Goal: Check status: Check status

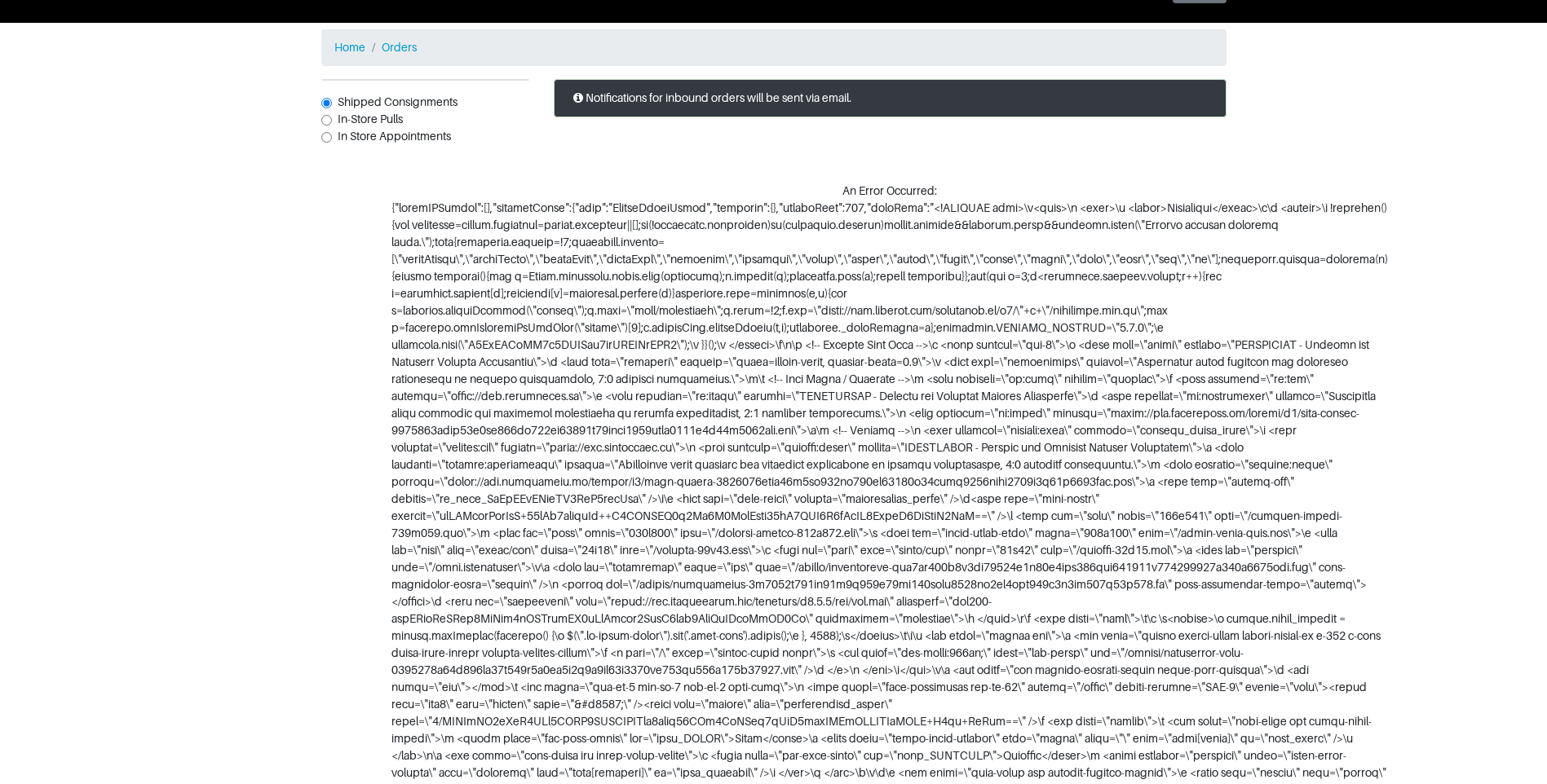
scroll to position [82, 0]
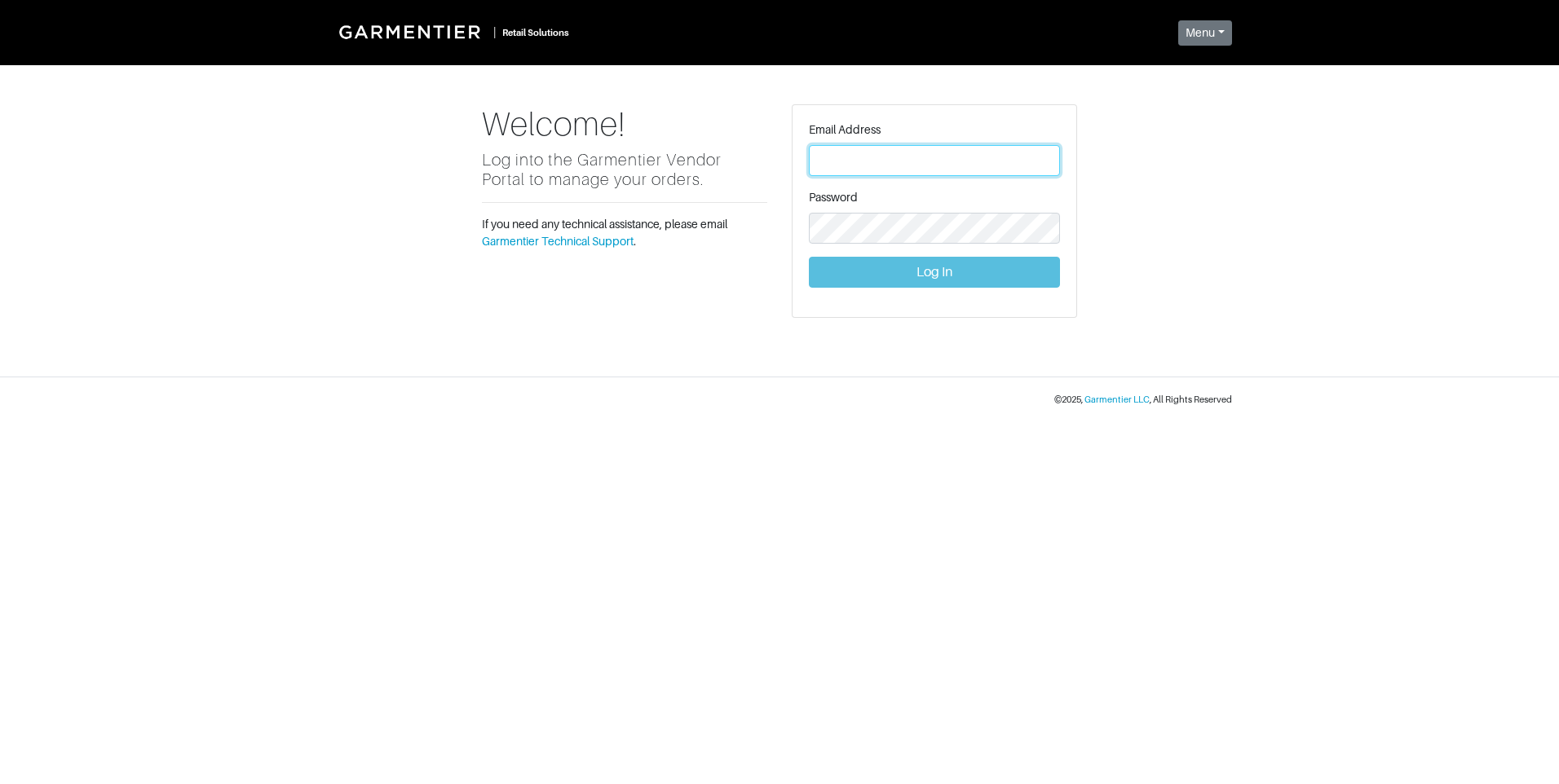
type input "vince@garmentier.co"
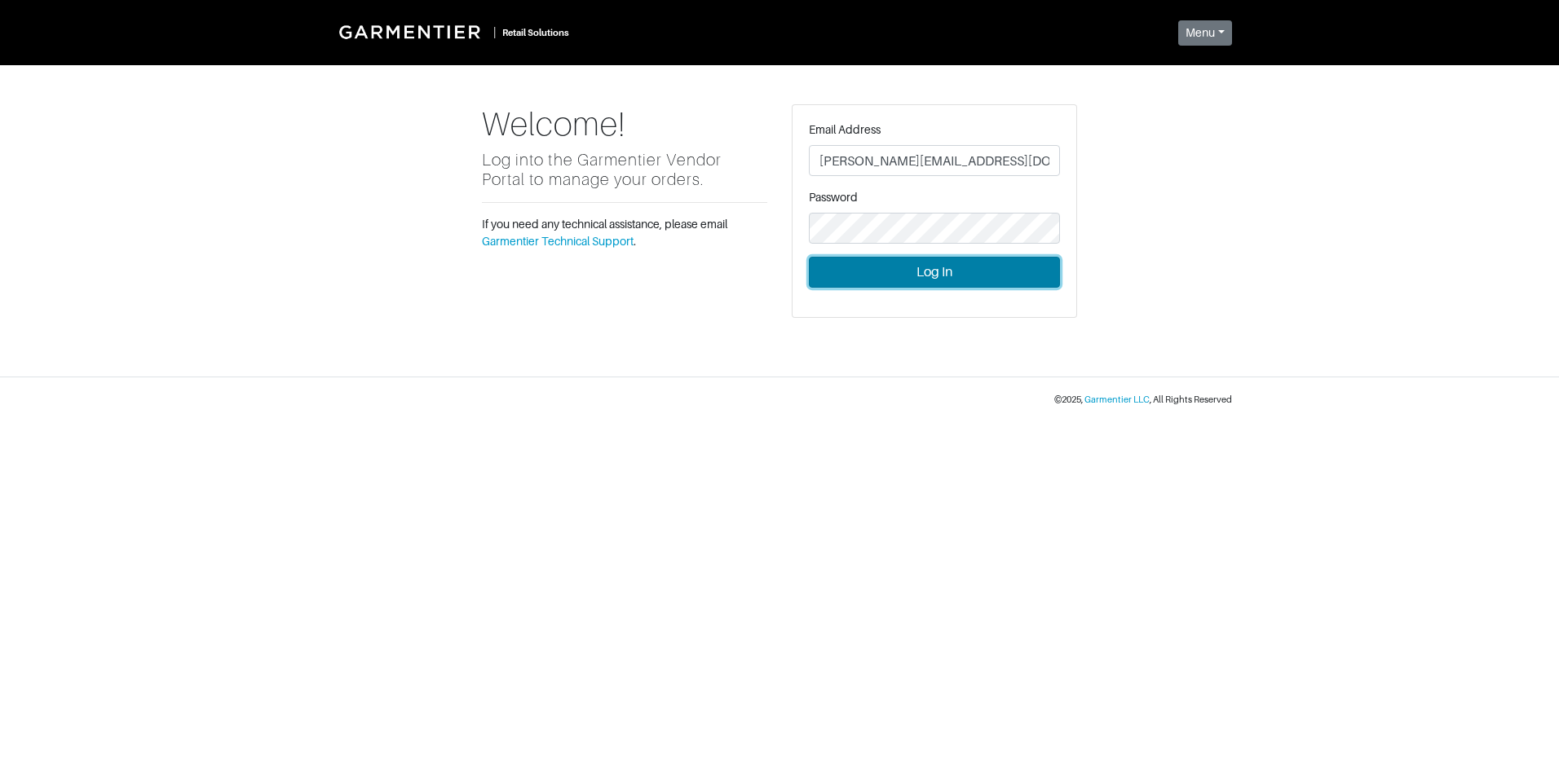
click at [930, 277] on button "Log In" at bounding box center [934, 272] width 251 height 31
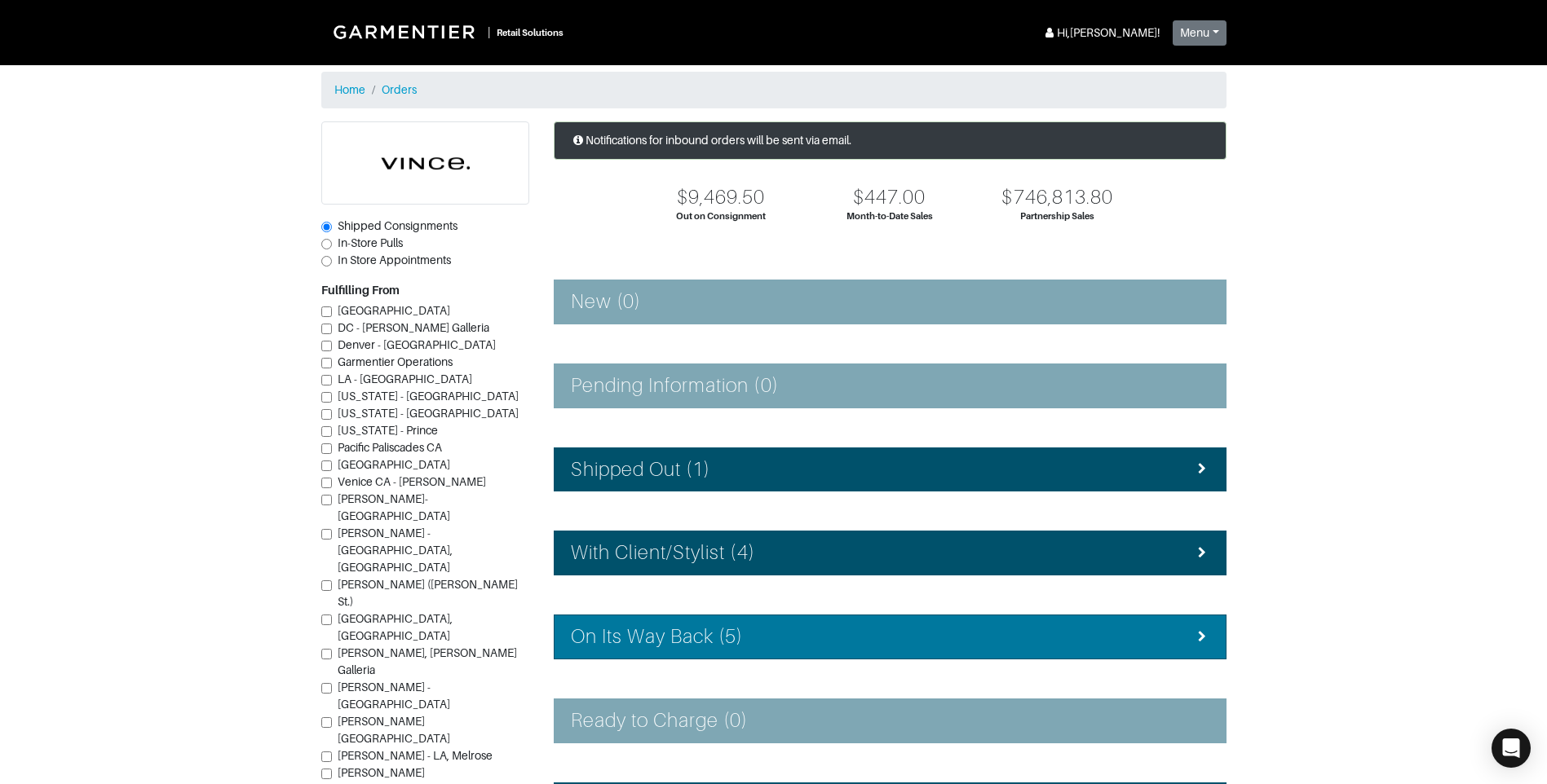
click at [746, 625] on li "On Its Way Back (5)" at bounding box center [890, 637] width 673 height 45
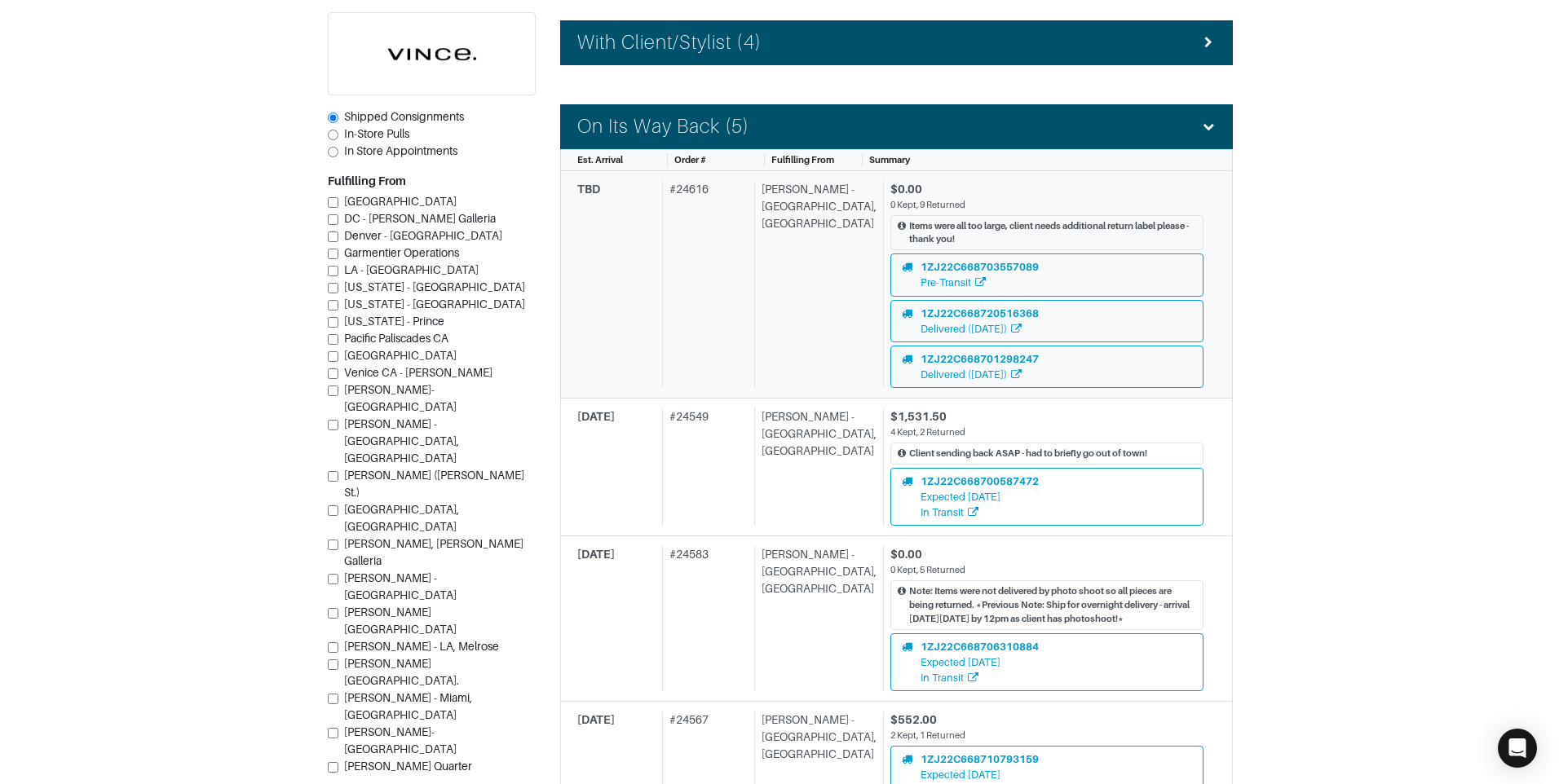
scroll to position [815, 0]
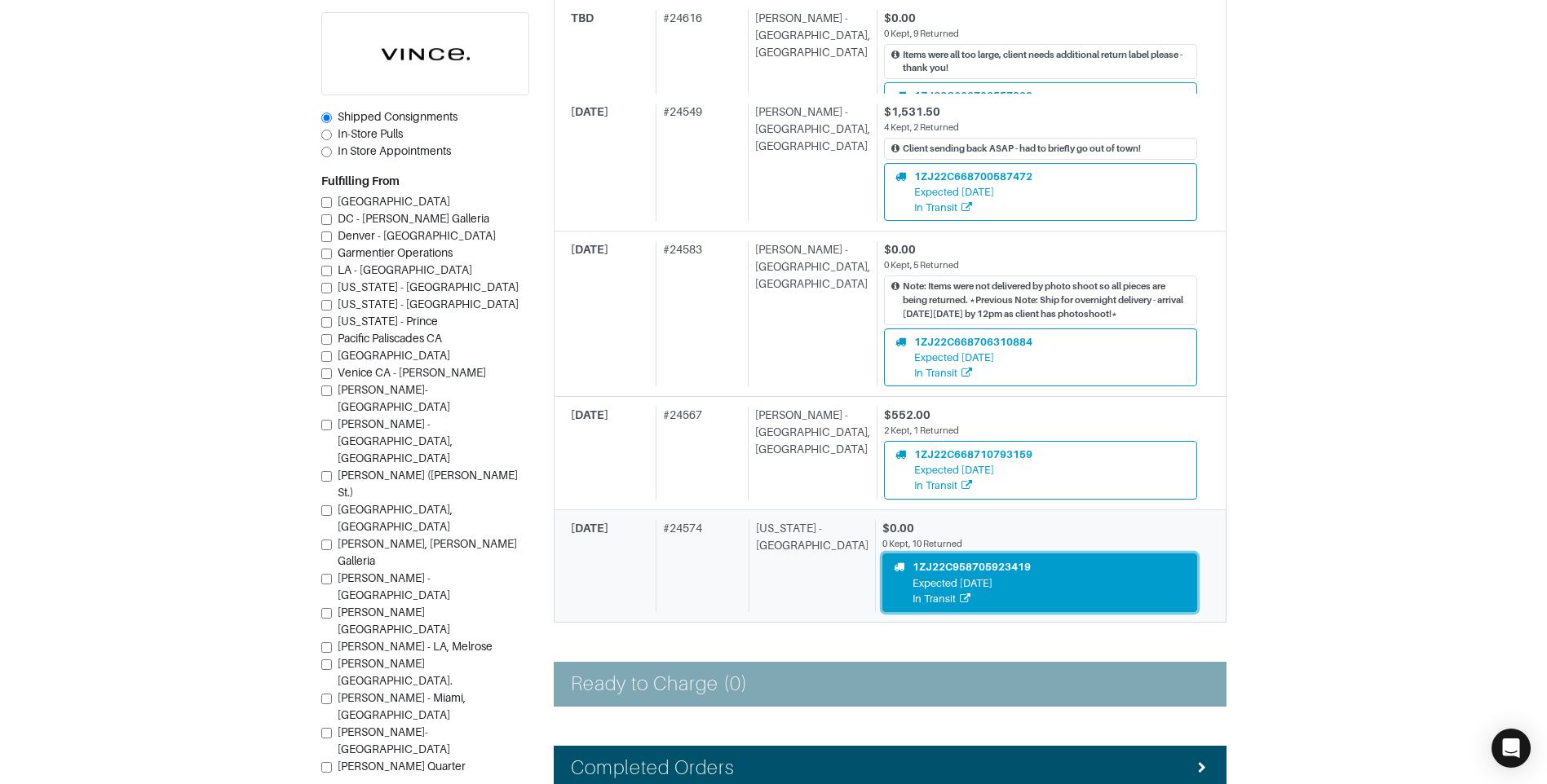
click at [913, 578] on div "Expected 10/07/25" at bounding box center [971, 583] width 118 height 15
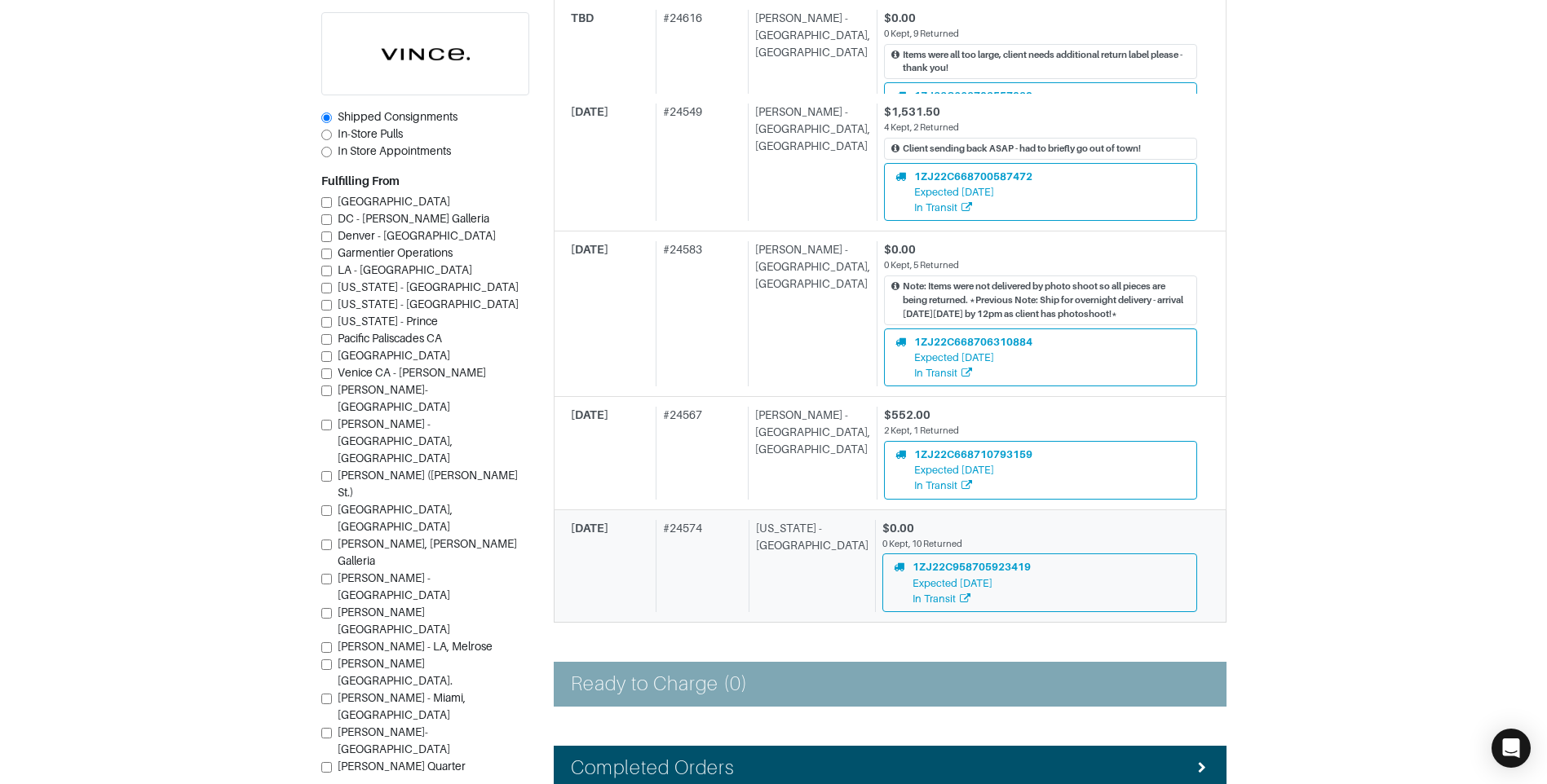
click at [811, 539] on div "New York - 5th Avenue" at bounding box center [808, 566] width 120 height 92
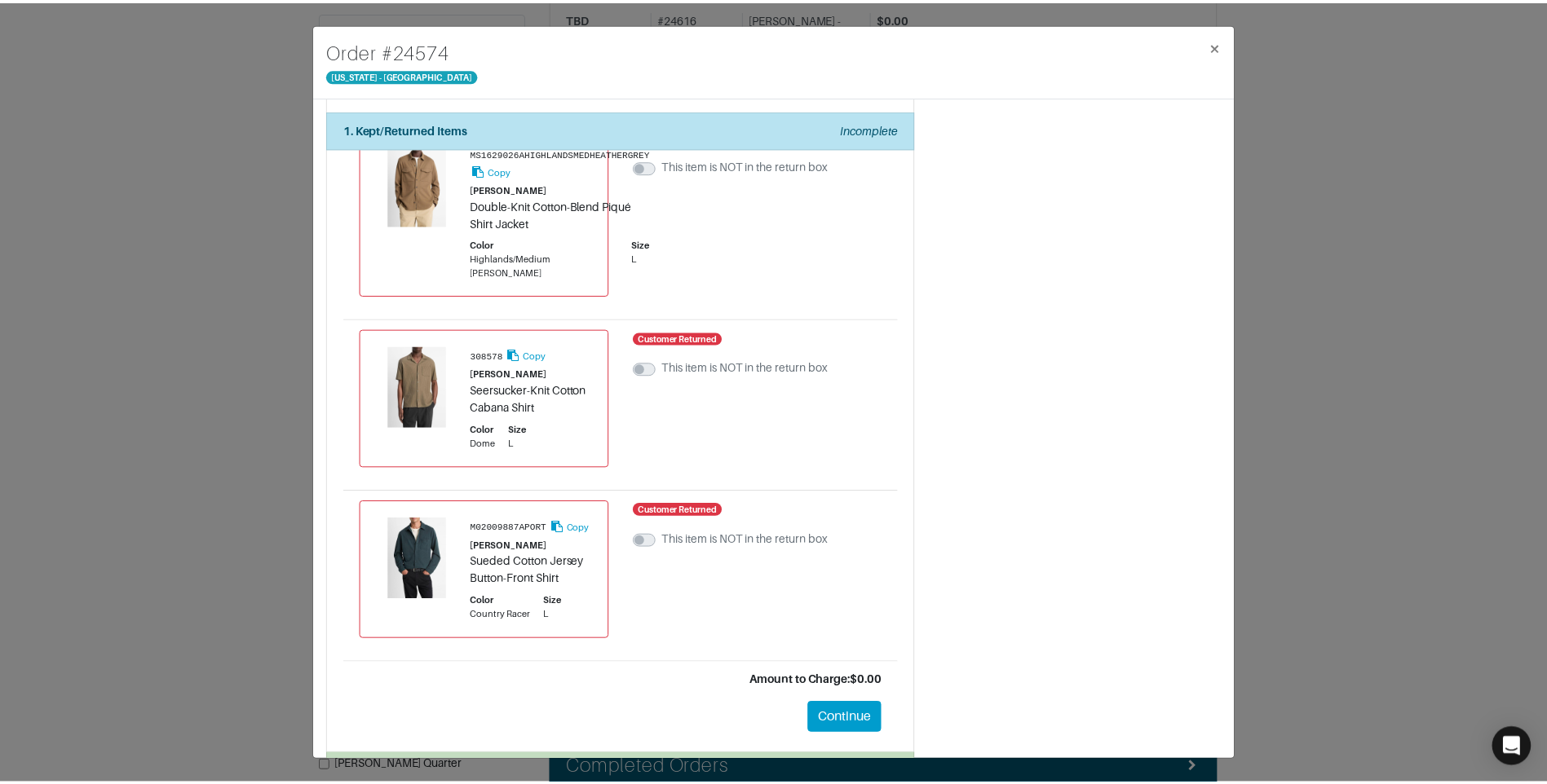
scroll to position [1386, 0]
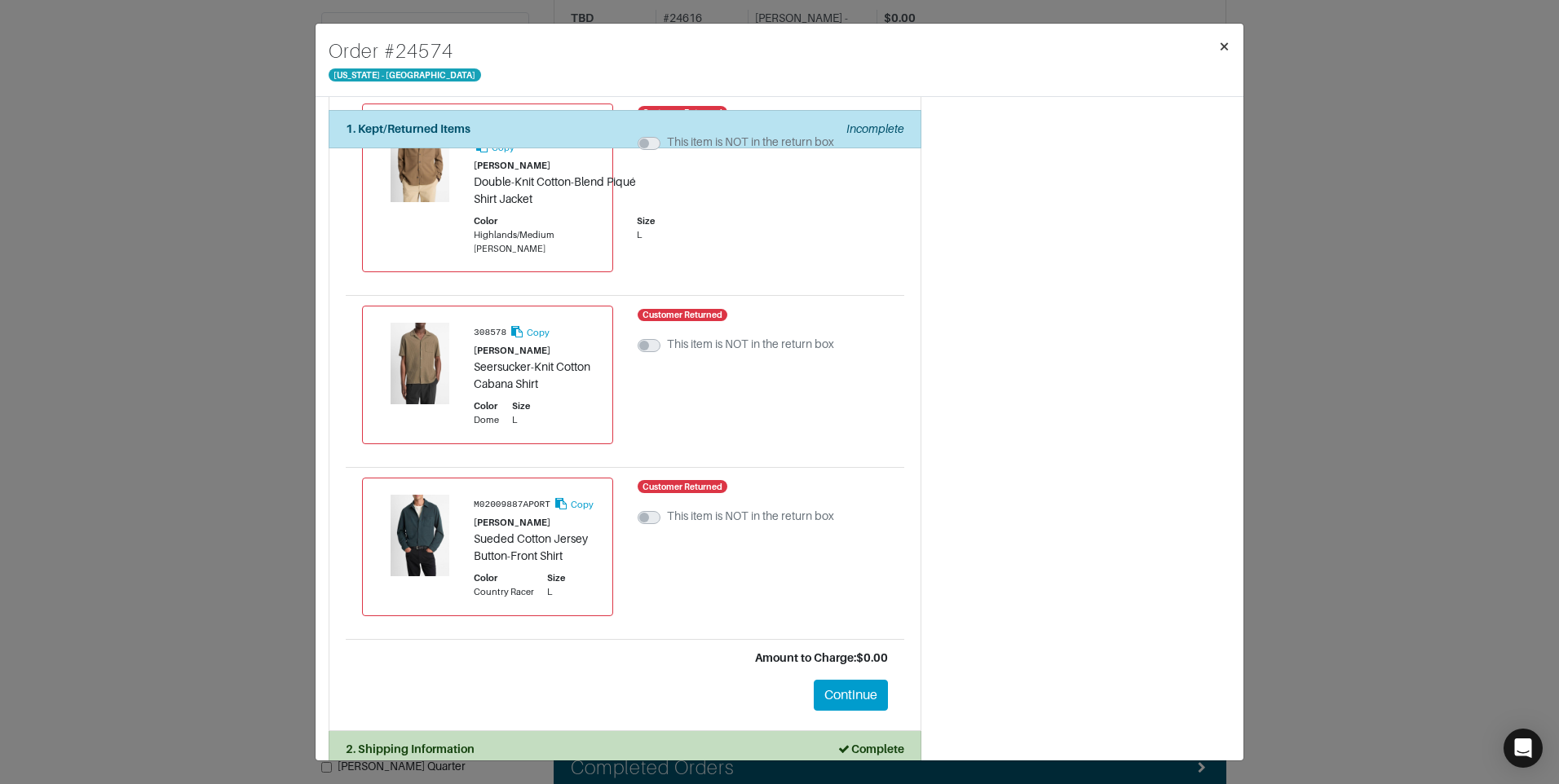
click at [1223, 44] on span "×" at bounding box center [1224, 46] width 12 height 22
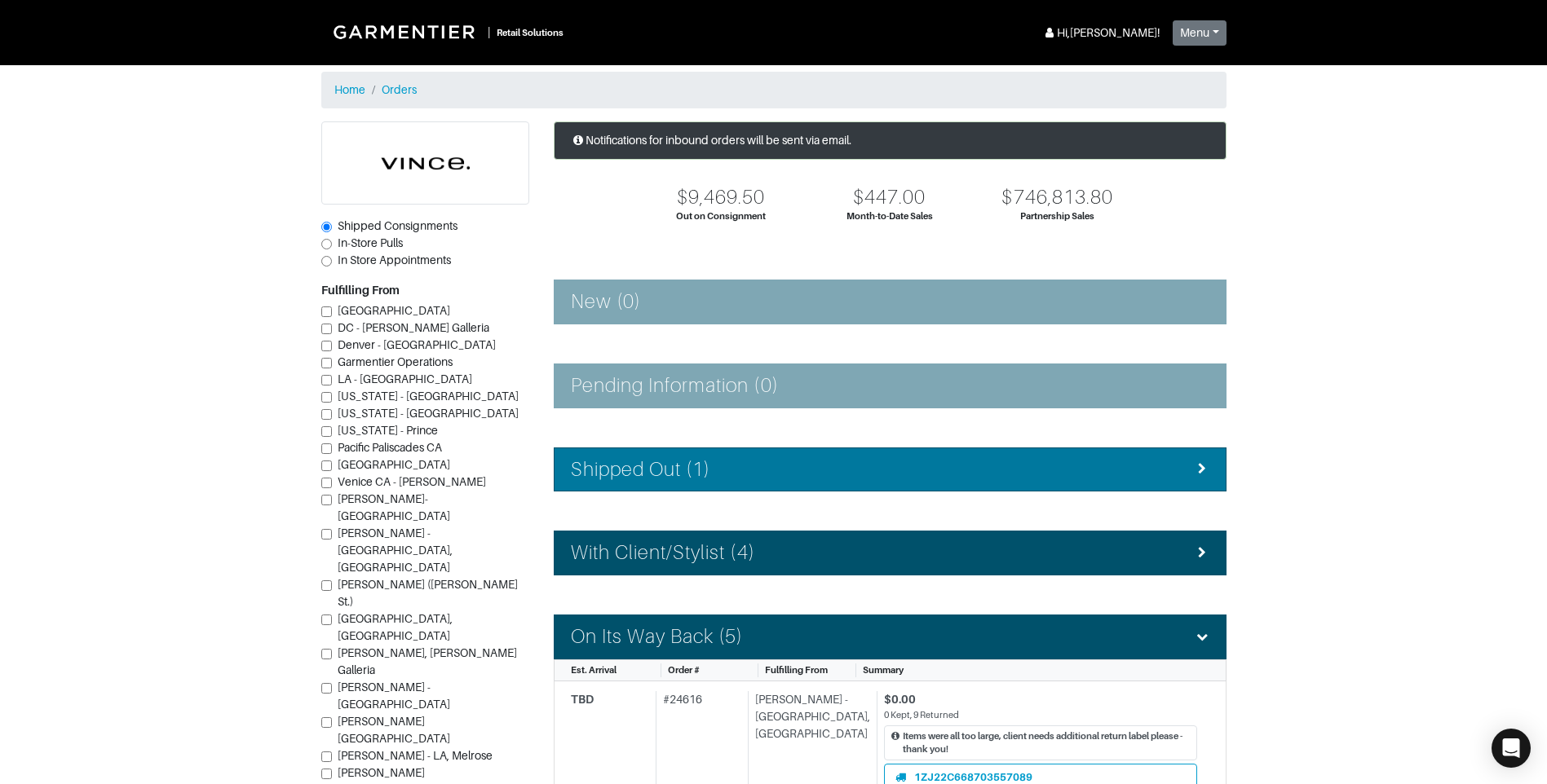
click at [707, 458] on h4 "Shipped Out (1)" at bounding box center [641, 470] width 140 height 24
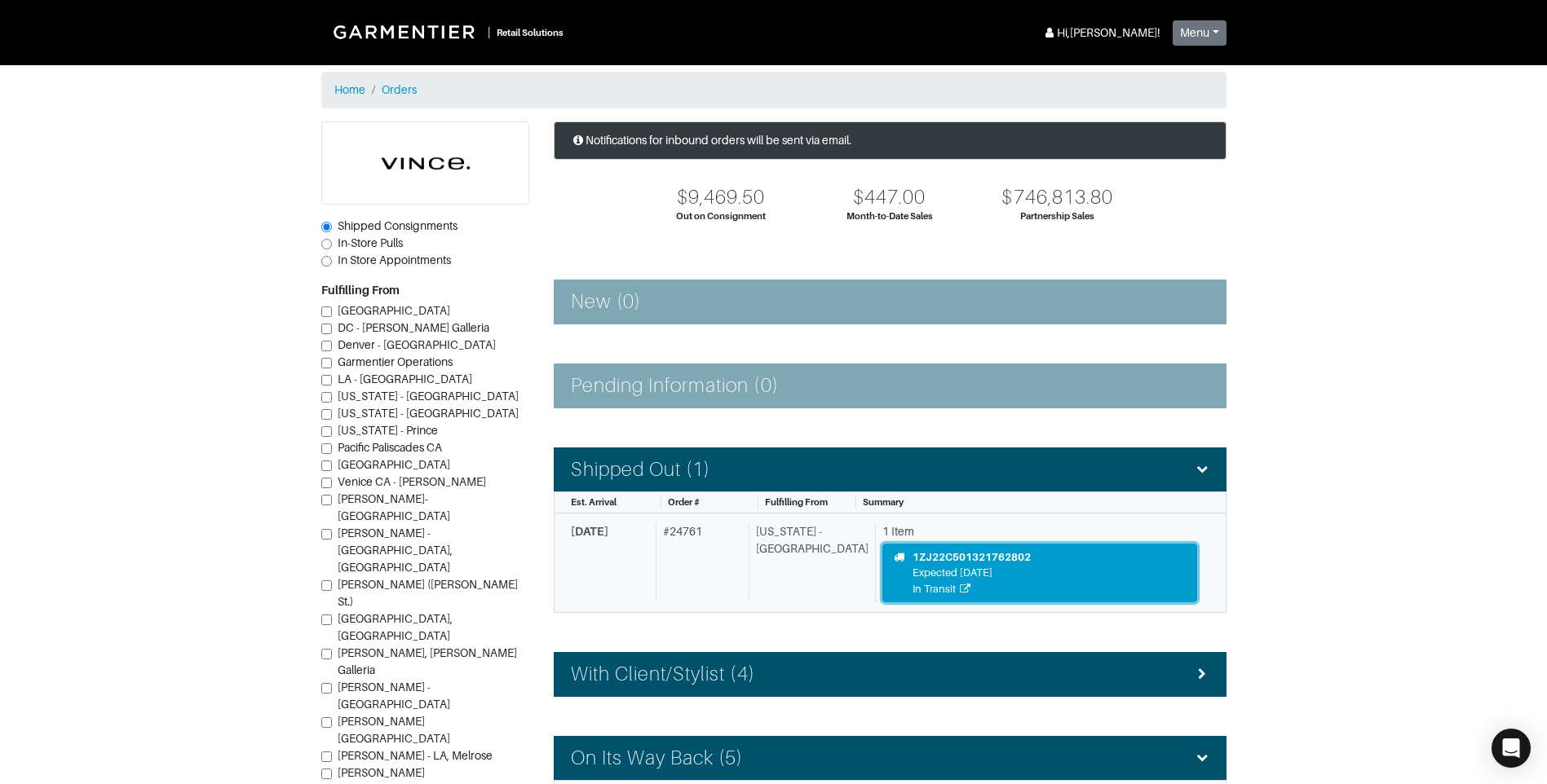
click at [962, 571] on div "Expected 10/06/25" at bounding box center [971, 573] width 118 height 15
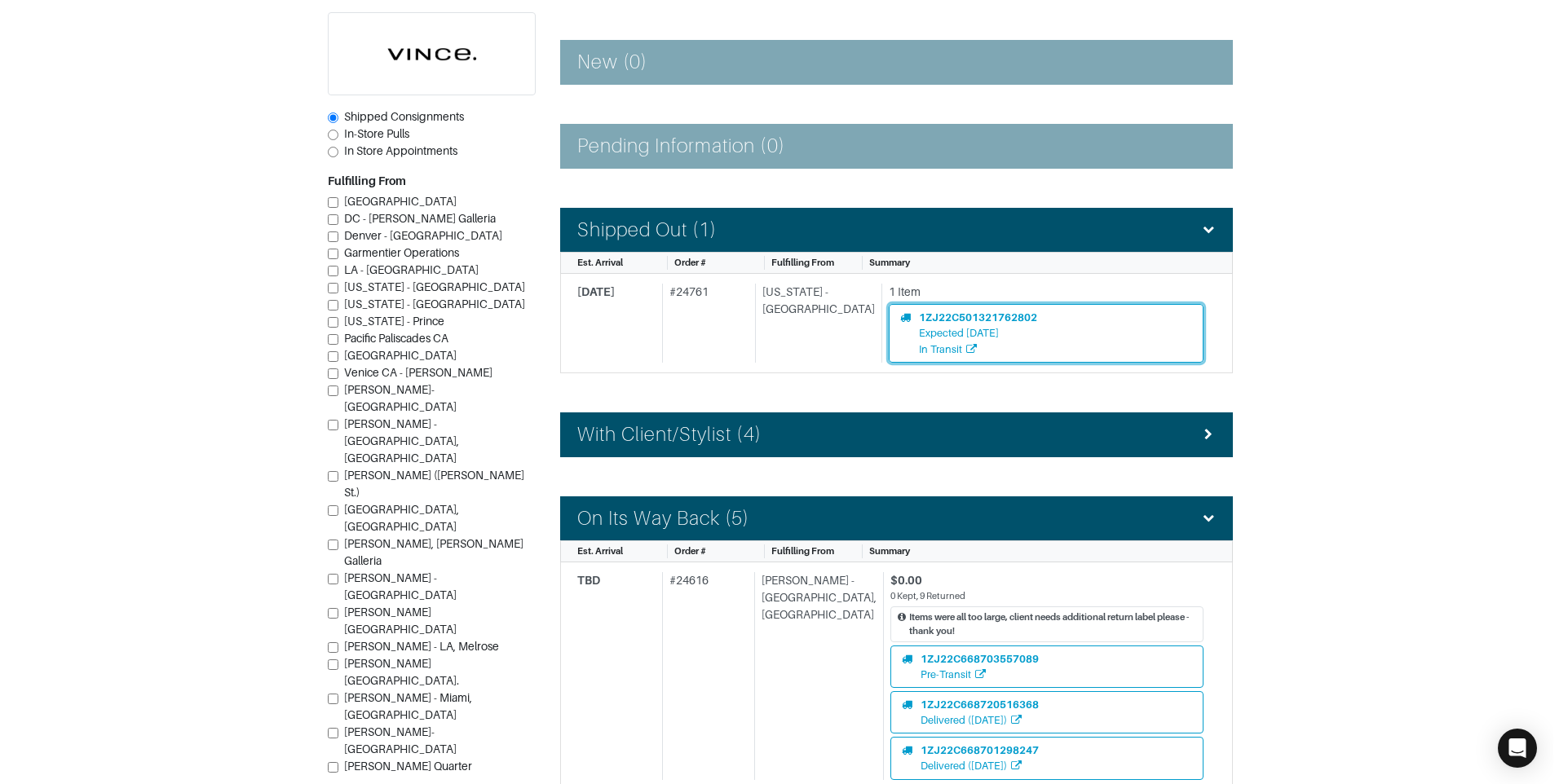
scroll to position [244, 0]
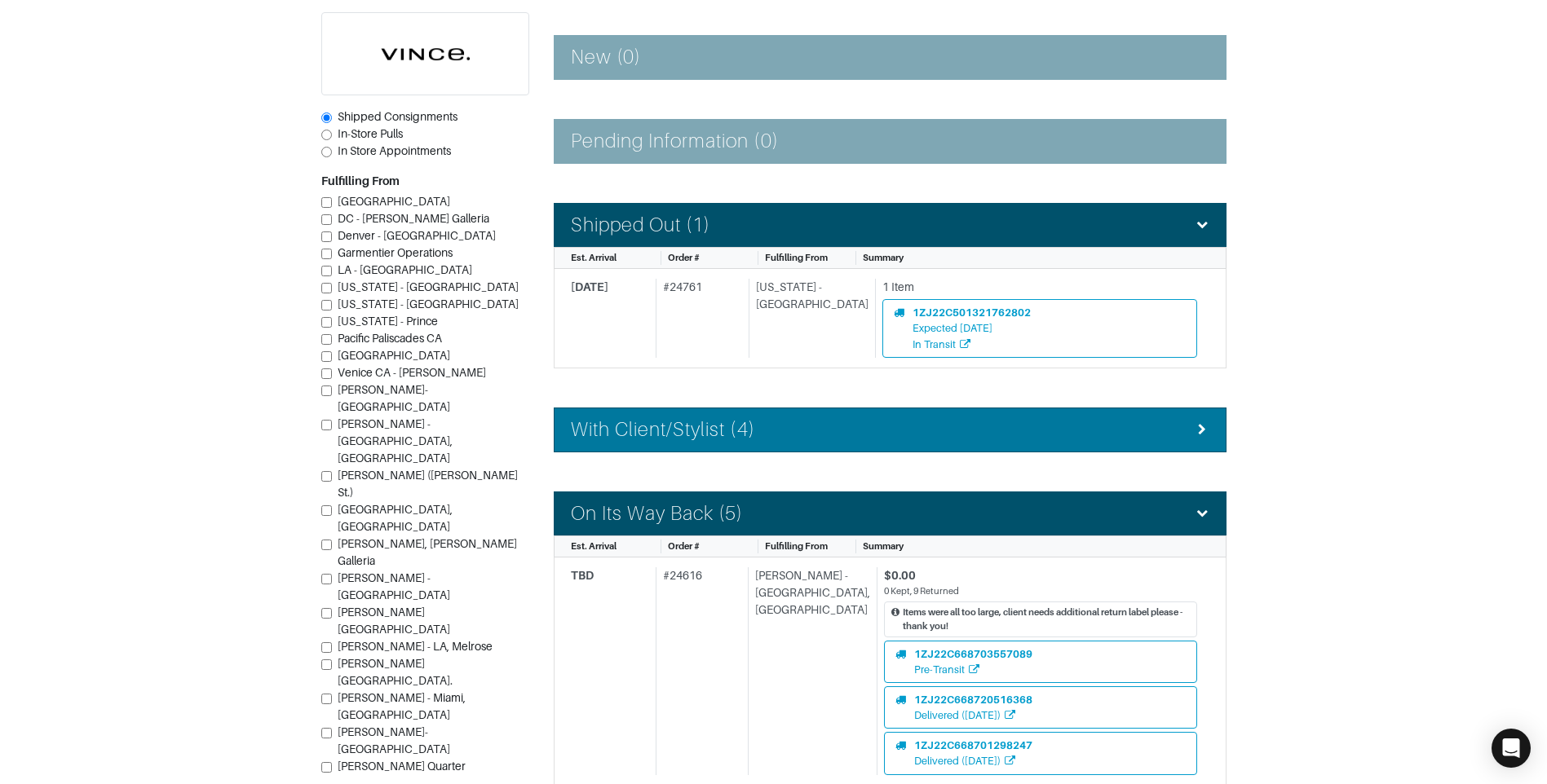
click at [709, 449] on li "With Client/Stylist (4)" at bounding box center [890, 430] width 673 height 45
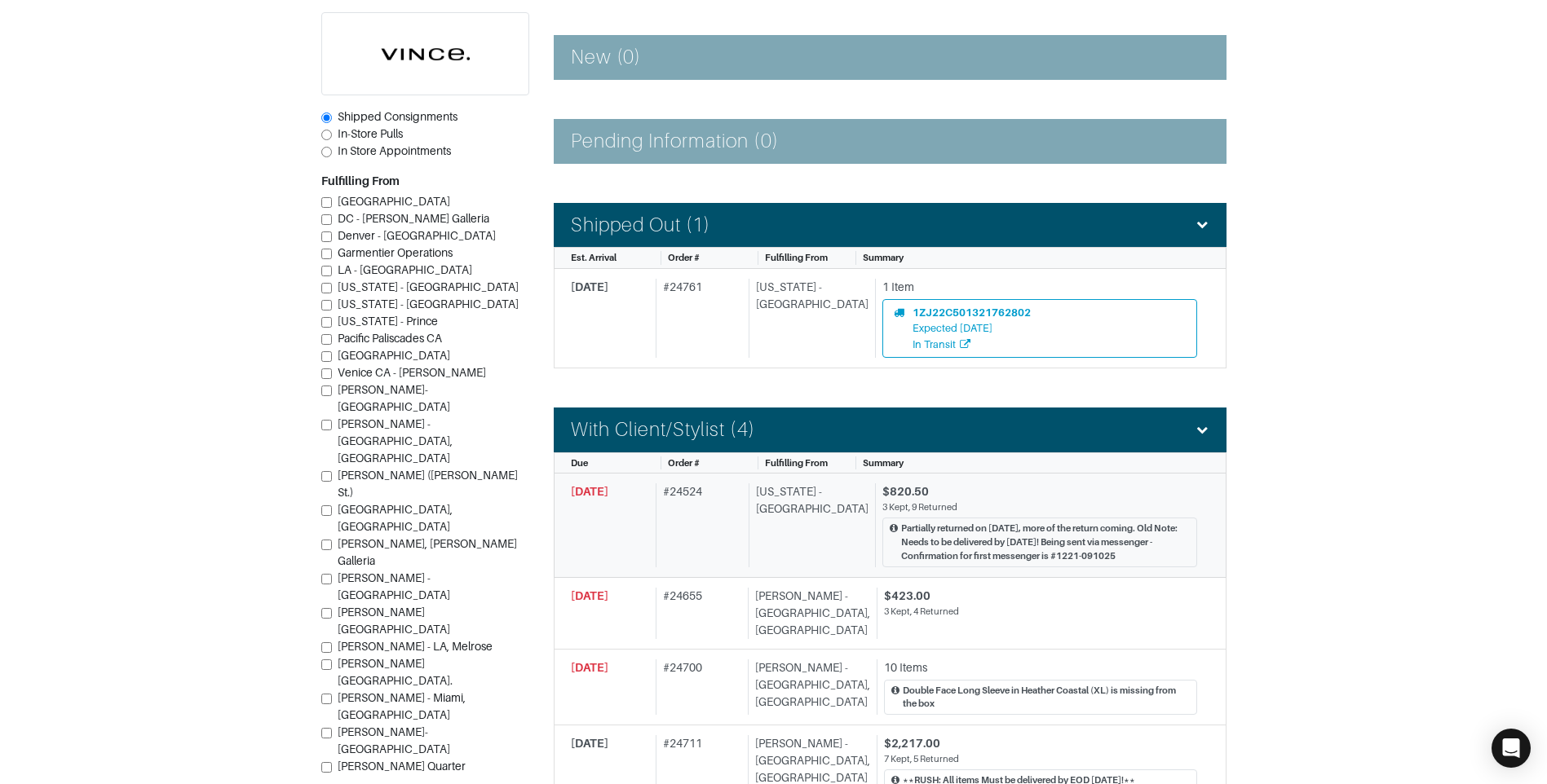
click at [796, 535] on div "New York - 5th Avenue" at bounding box center [808, 525] width 120 height 83
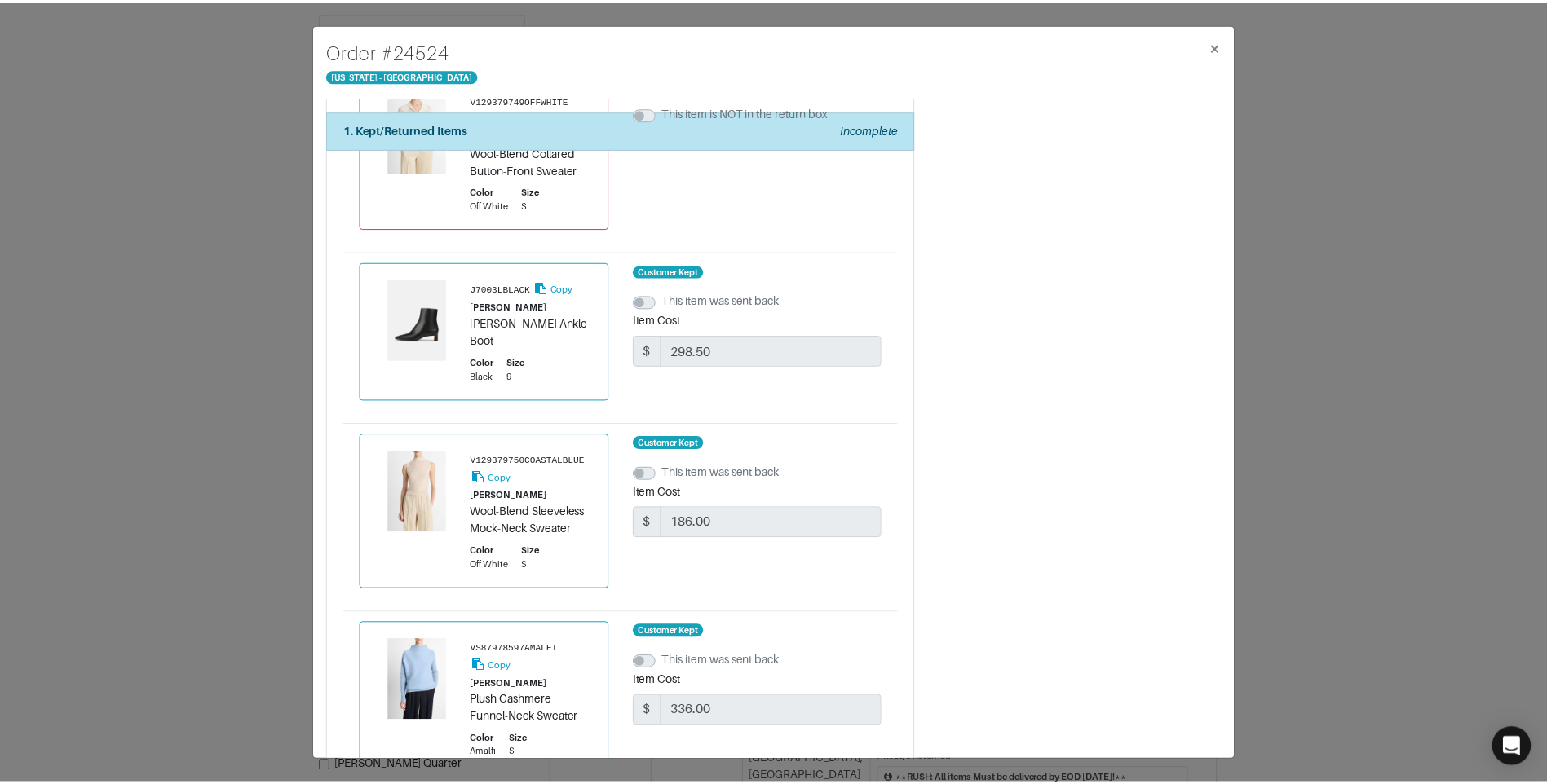
scroll to position [1481, 0]
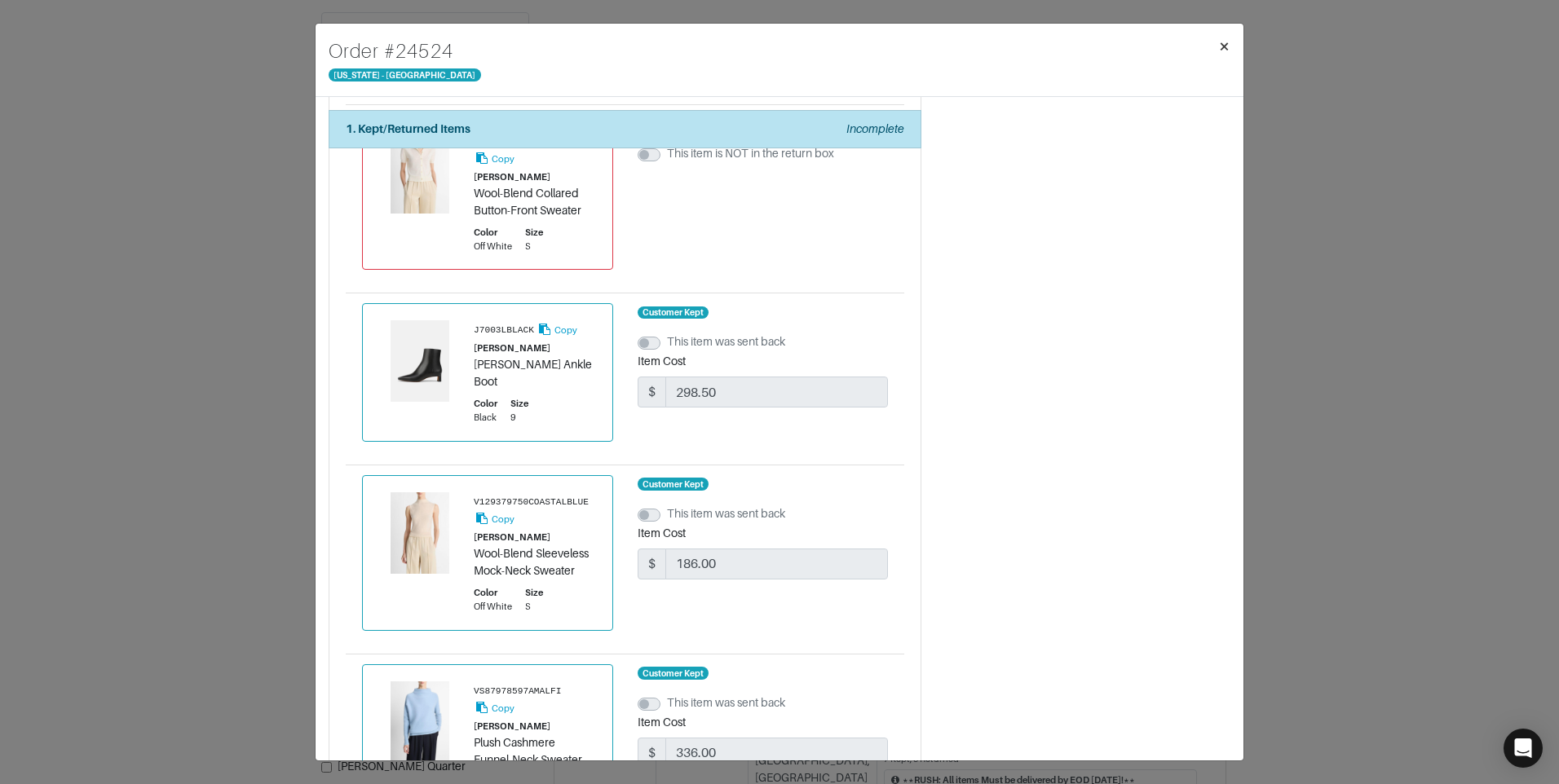
click at [1224, 53] on span "×" at bounding box center [1224, 46] width 12 height 22
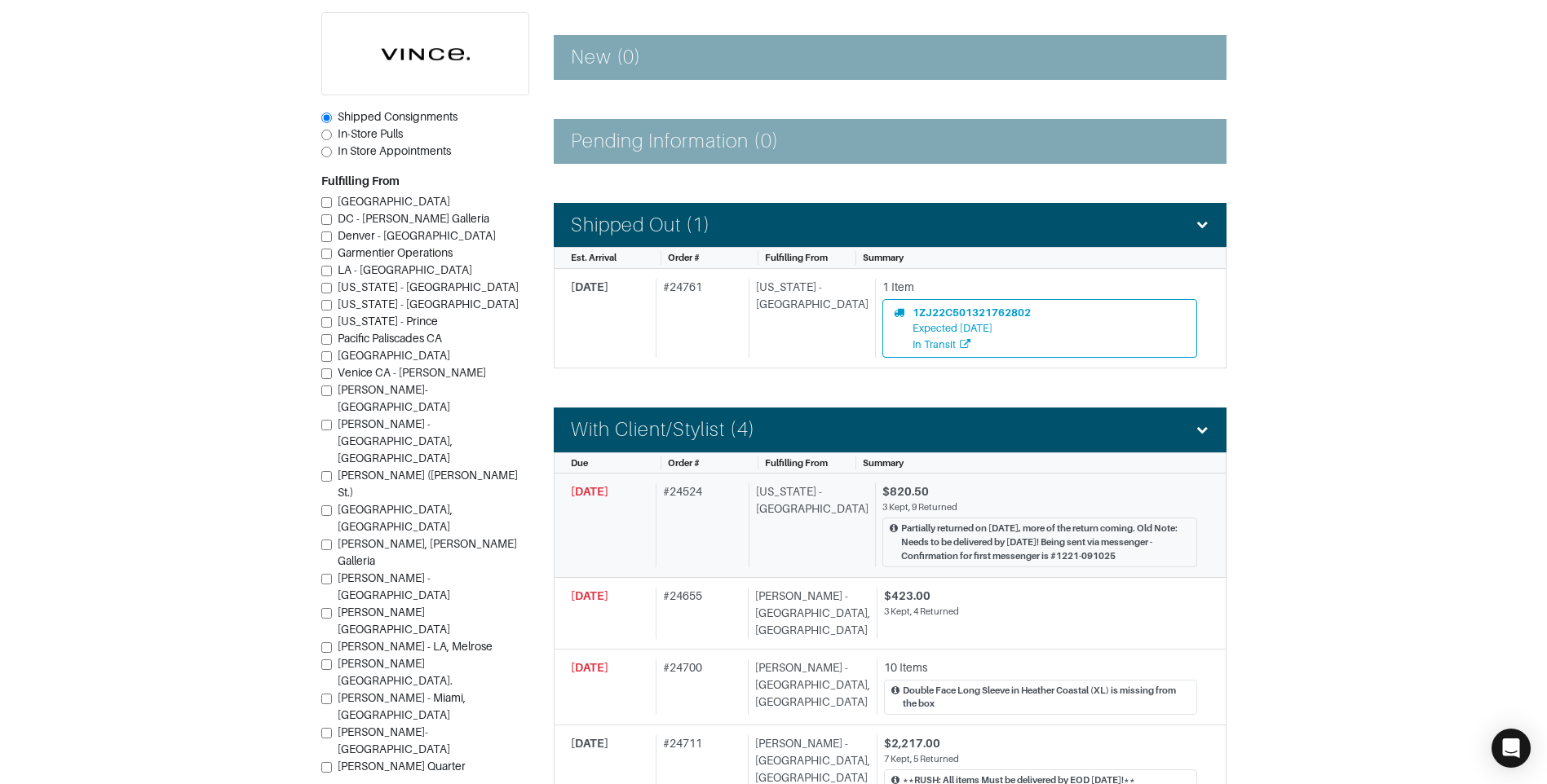
click at [788, 533] on div "New York - 5th Avenue" at bounding box center [808, 525] width 120 height 83
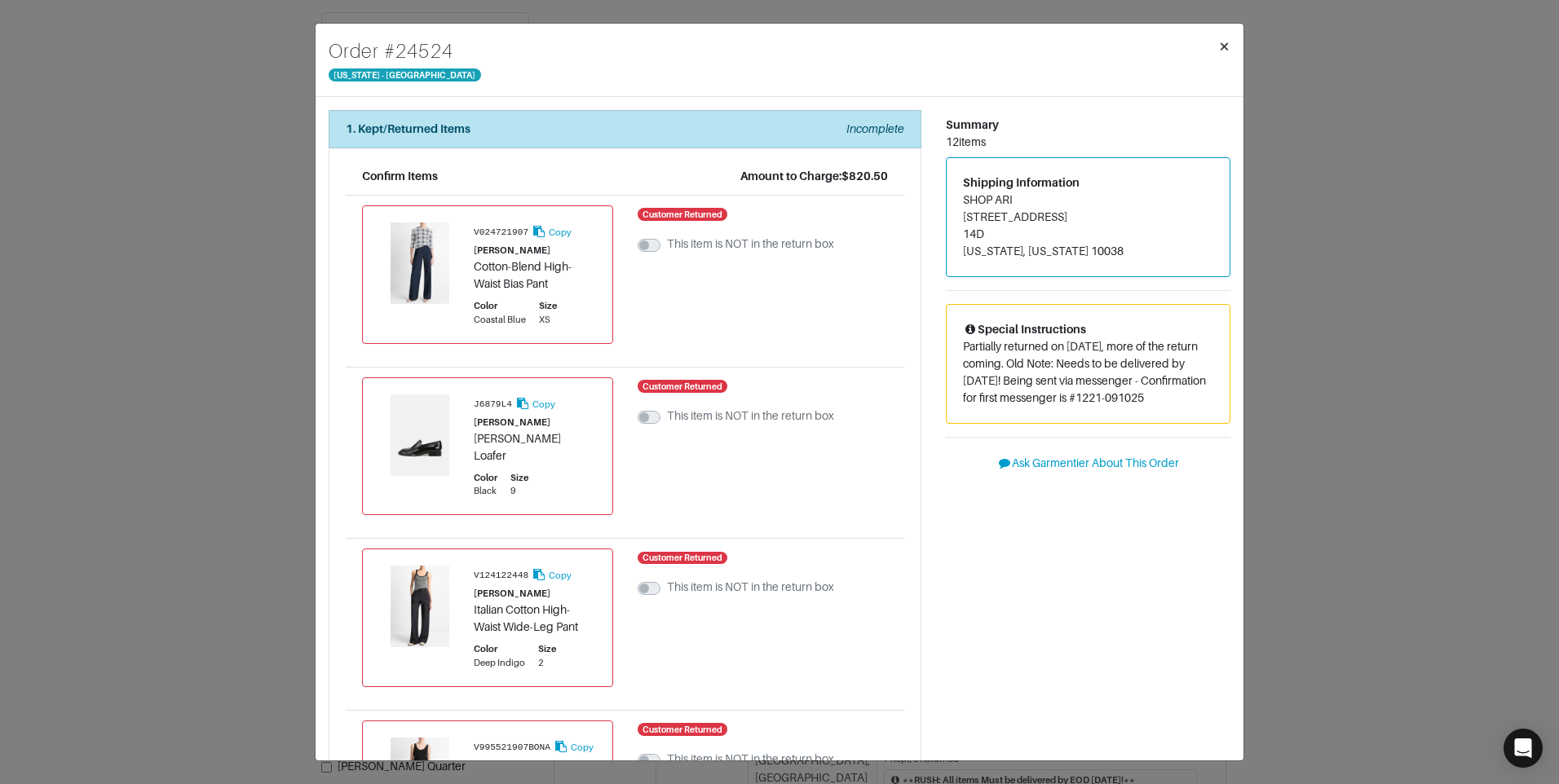
click at [1224, 38] on span "×" at bounding box center [1224, 46] width 12 height 22
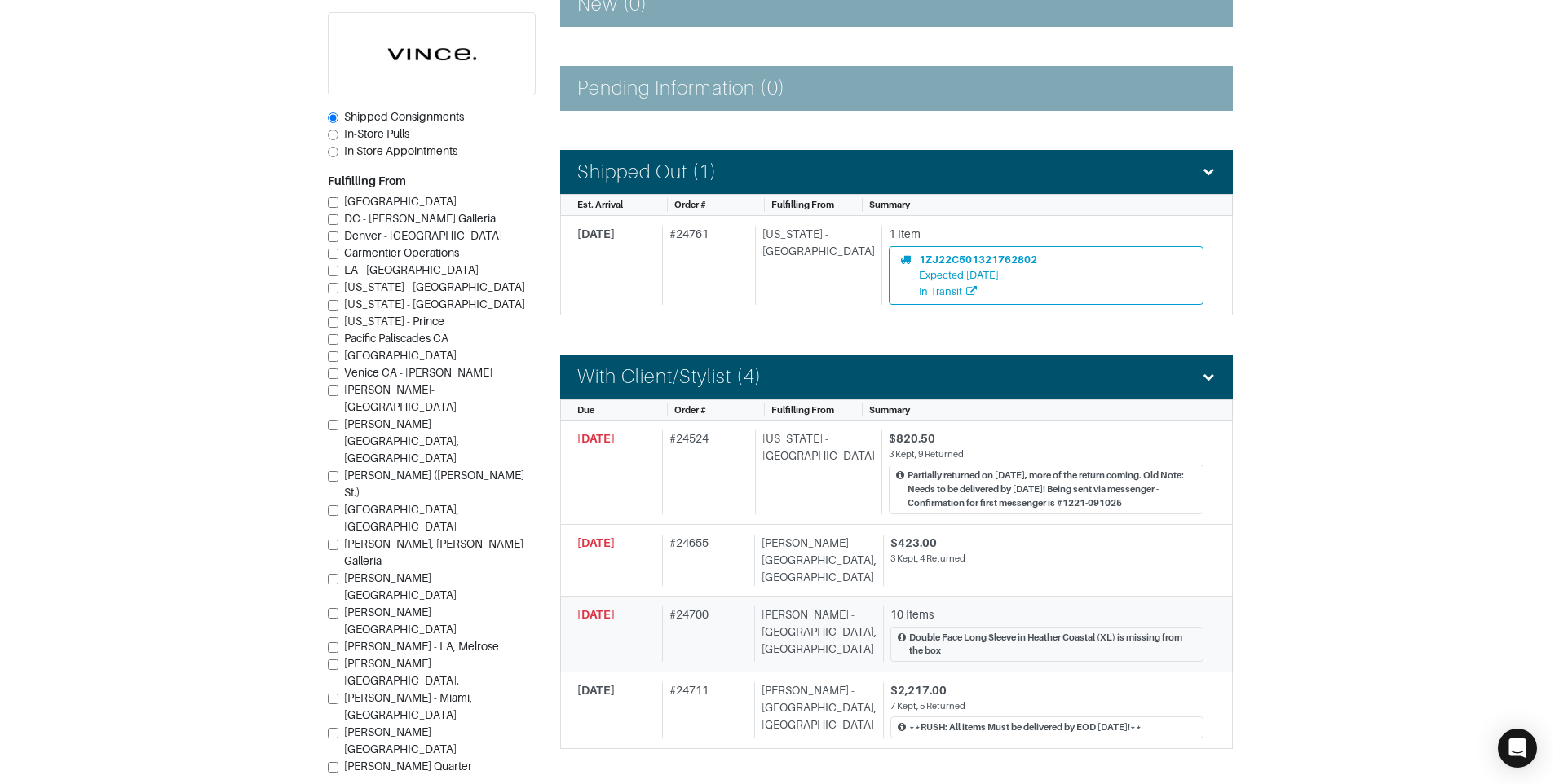
scroll to position [489, 0]
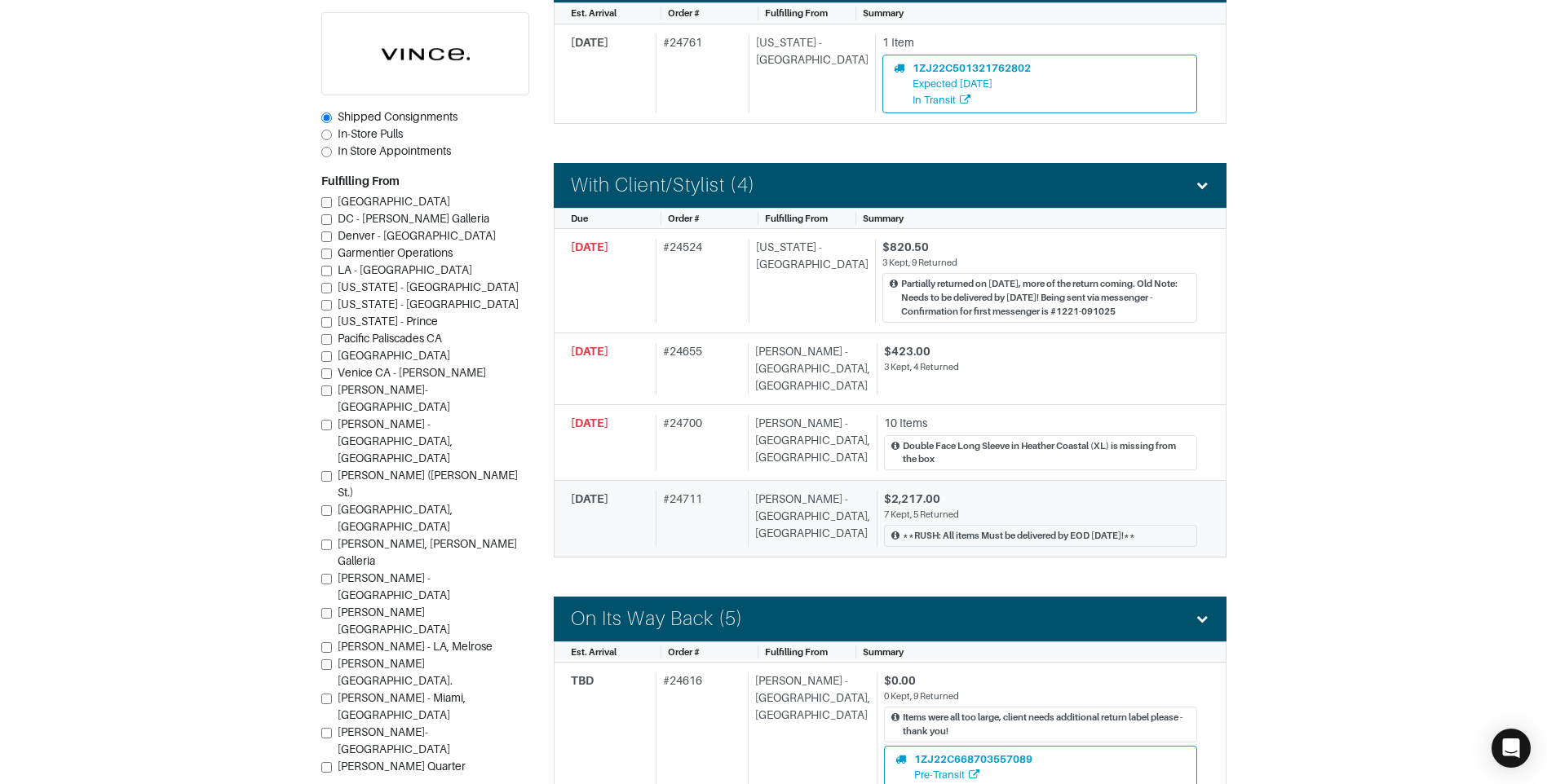
click at [726, 501] on div "# 24711" at bounding box center [698, 519] width 86 height 56
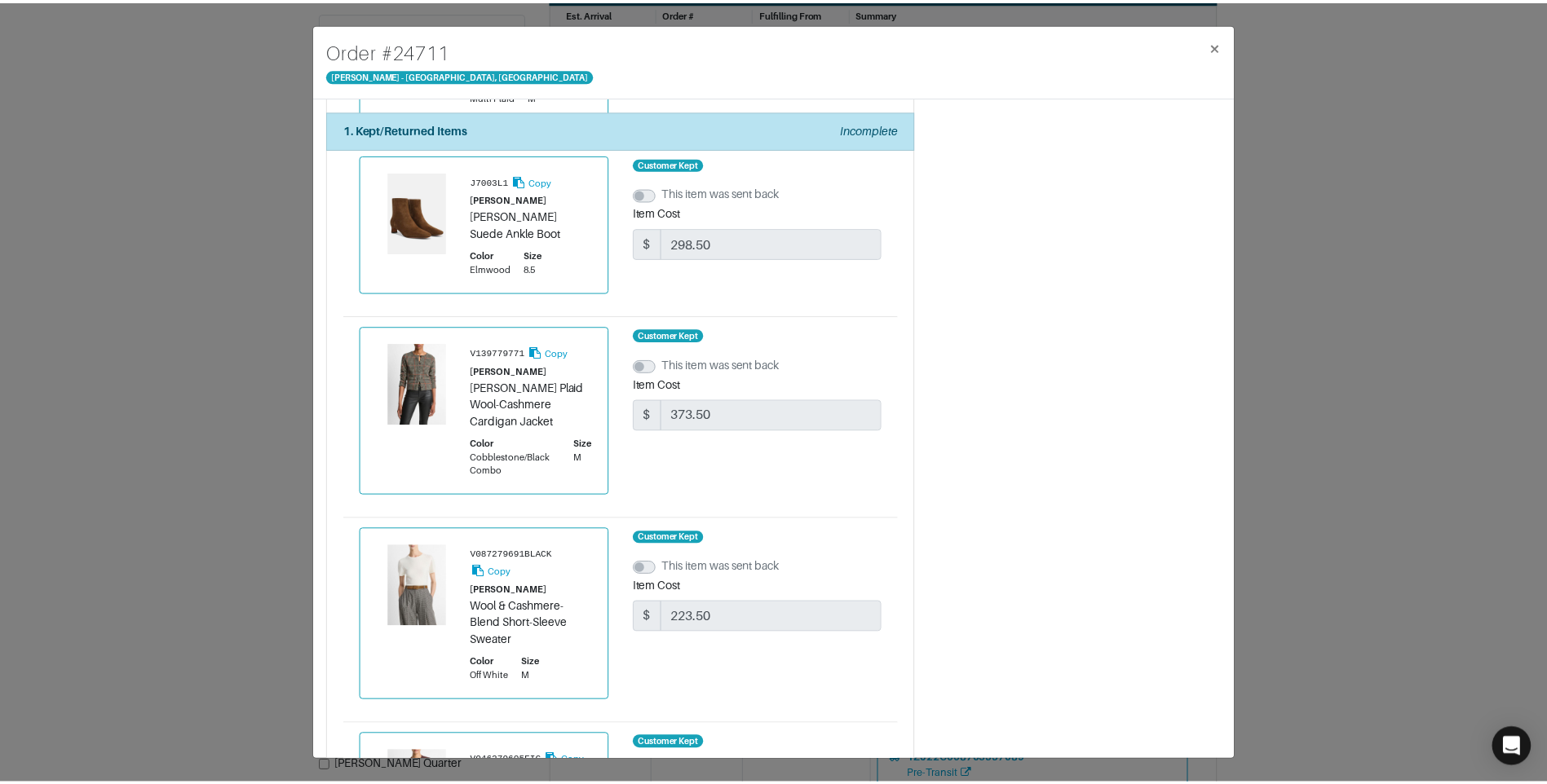
scroll to position [1794, 0]
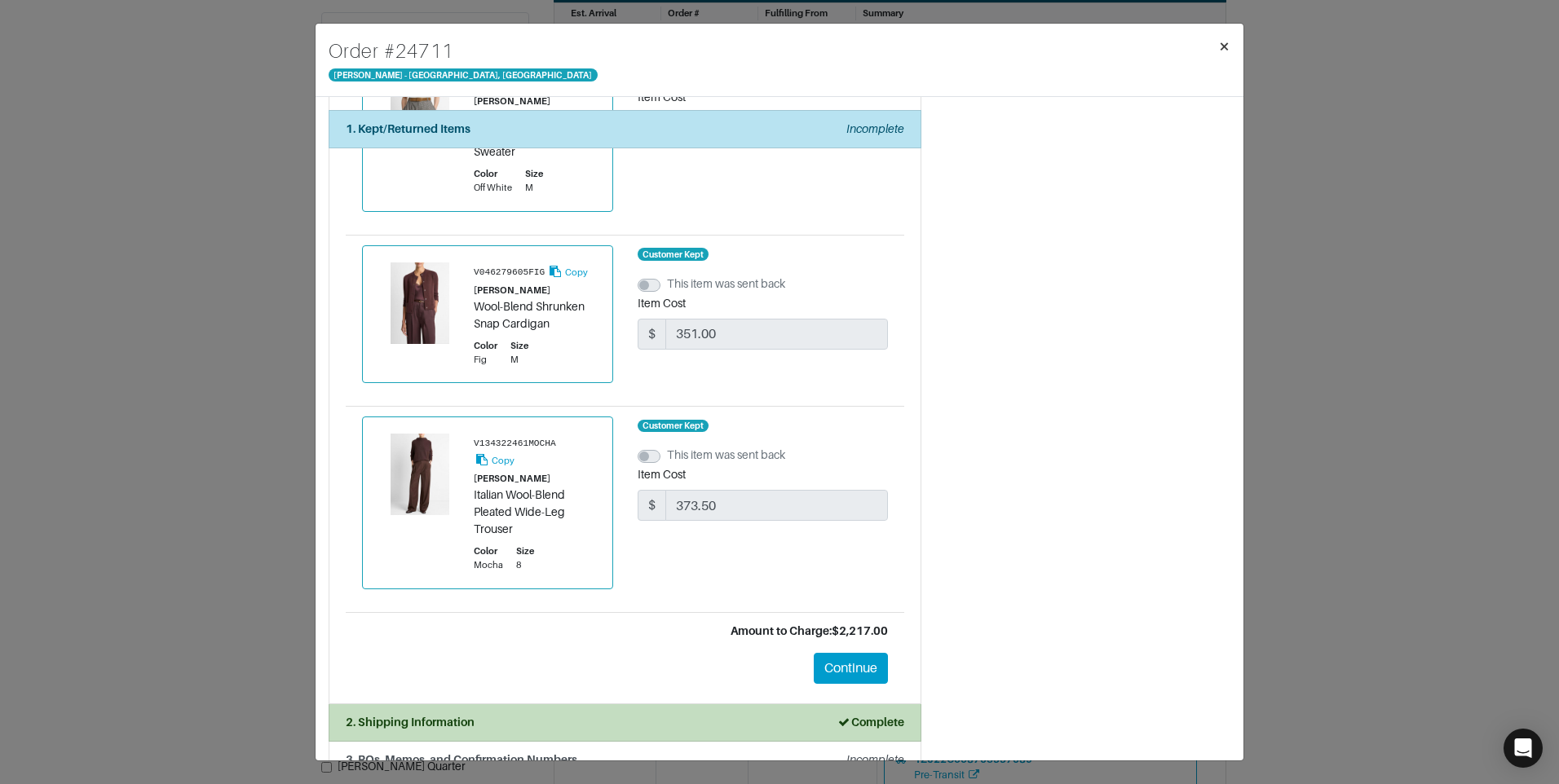
click at [1220, 52] on span "×" at bounding box center [1224, 46] width 12 height 22
